Goal: Task Accomplishment & Management: Manage account settings

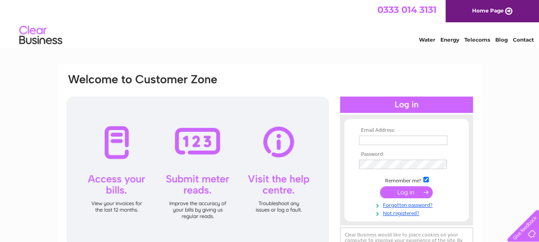
type input "[EMAIL_ADDRESS][DOMAIN_NAME]"
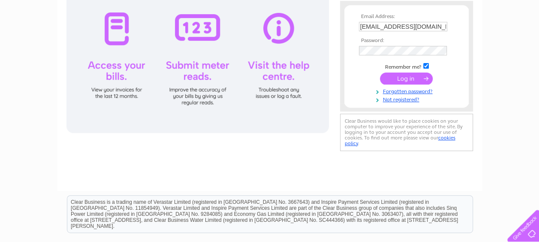
scroll to position [55, 0]
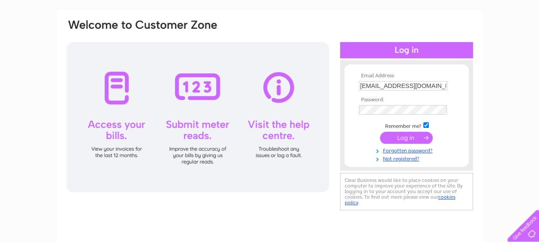
click at [421, 136] on input "submit" at bounding box center [406, 138] width 53 height 12
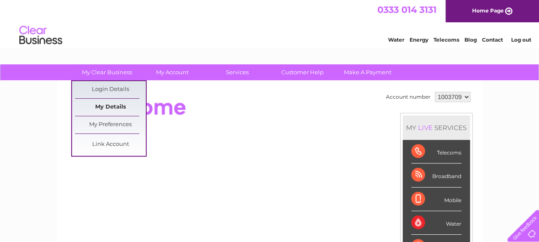
click at [118, 107] on link "My Details" at bounding box center [110, 107] width 71 height 17
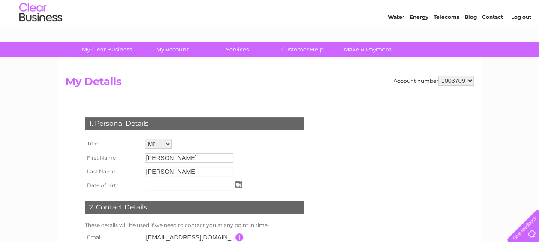
scroll to position [16, 0]
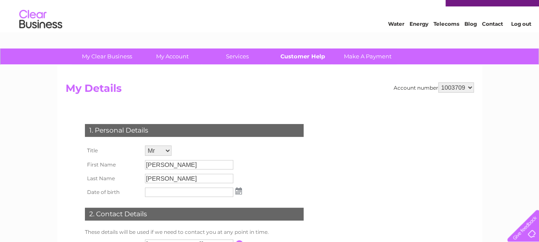
click at [298, 58] on link "Customer Help" at bounding box center [302, 56] width 71 height 16
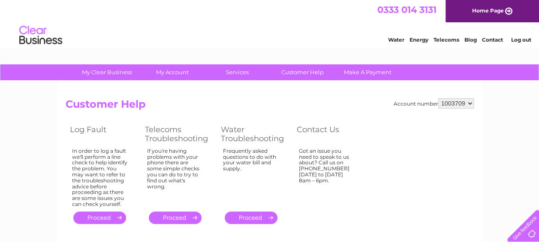
click at [33, 37] on img at bounding box center [41, 35] width 44 height 26
click at [33, 29] on img at bounding box center [41, 35] width 44 height 26
